Goal: Navigation & Orientation: Find specific page/section

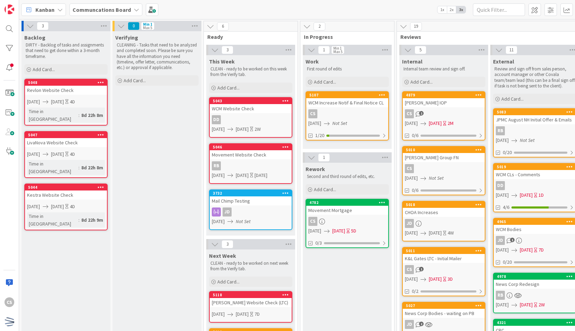
drag, startPoint x: 355, startPoint y: 213, endPoint x: 349, endPoint y: 213, distance: 6.3
click at [349, 213] on div "Movement Mortgage" at bounding box center [347, 210] width 82 height 9
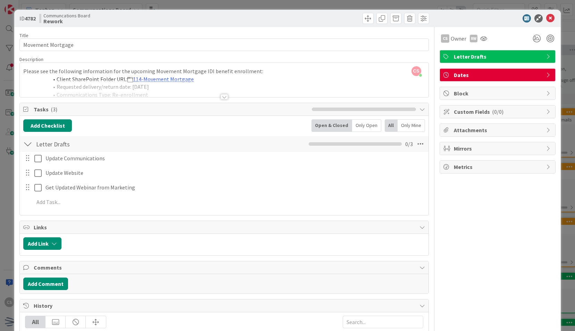
click at [221, 98] on div at bounding box center [225, 97] width 8 height 6
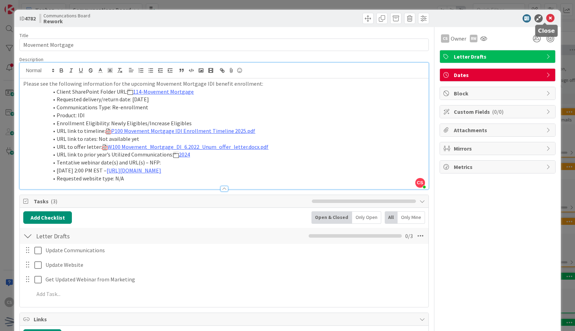
click at [547, 17] on icon at bounding box center [551, 18] width 8 height 8
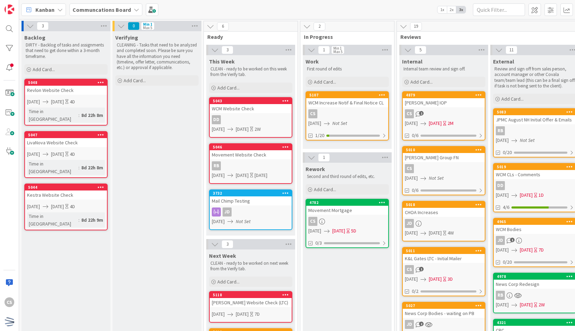
click at [370, 111] on div "CS" at bounding box center [347, 113] width 82 height 9
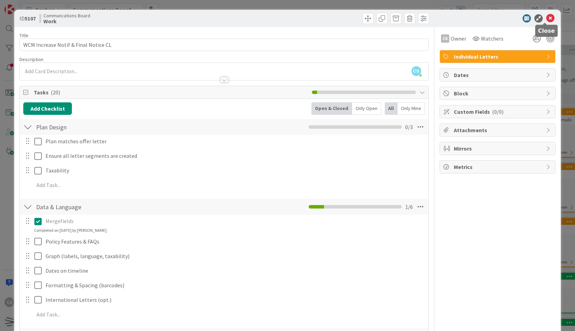
click at [547, 18] on icon at bounding box center [551, 18] width 8 height 8
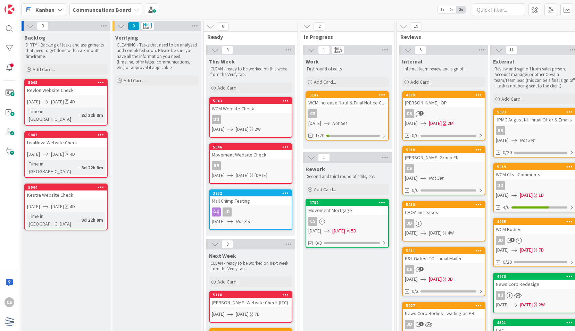
click at [344, 212] on div "Movement Mortgage" at bounding box center [347, 210] width 82 height 9
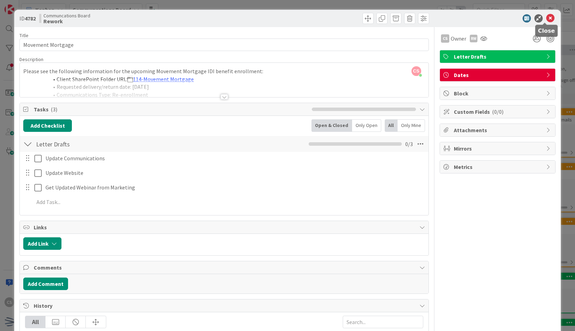
click at [547, 16] on icon at bounding box center [551, 18] width 8 height 8
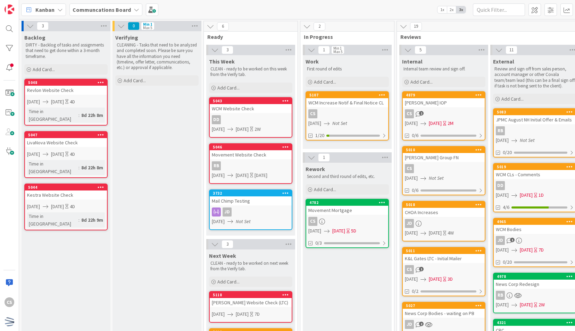
click at [330, 229] on icon at bounding box center [327, 232] width 6 height 6
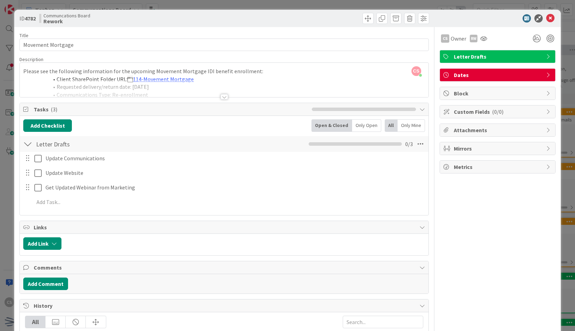
click at [222, 98] on div at bounding box center [225, 97] width 8 height 6
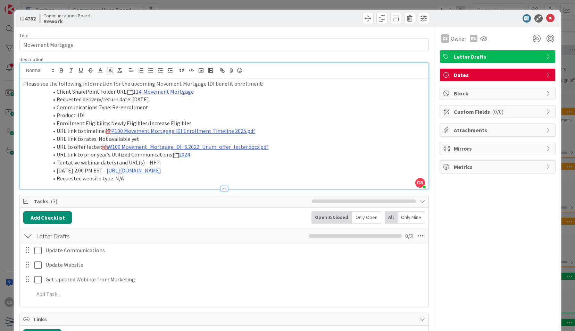
click at [150, 210] on div "Add Checklist Open & Closed Only Open All Only Mine Letter Drafts Checklist Nam…" at bounding box center [224, 257] width 409 height 99
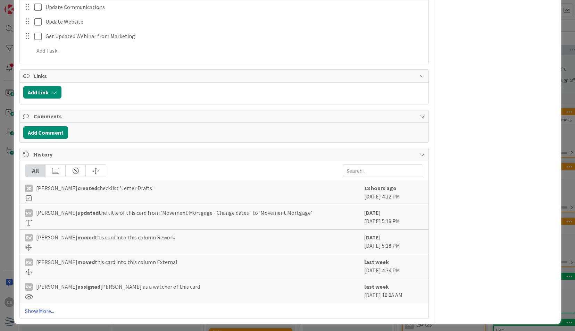
click at [284, 175] on div "All [PERSON_NAME] created checklist 'Letter Drafts' 18 hours ago [DATE] 4:12 PM…" at bounding box center [224, 240] width 409 height 158
click at [465, 292] on div "CS Owner RW Letter Drafts Dates Block Custom Fields ( 0/0 ) Attachments Mirrors…" at bounding box center [498, 52] width 116 height 536
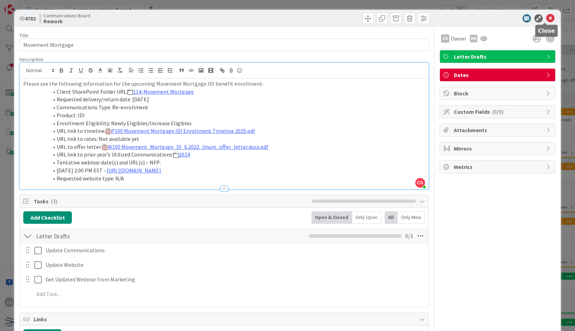
click at [548, 17] on icon at bounding box center [551, 18] width 8 height 8
